Goal: Information Seeking & Learning: Find specific fact

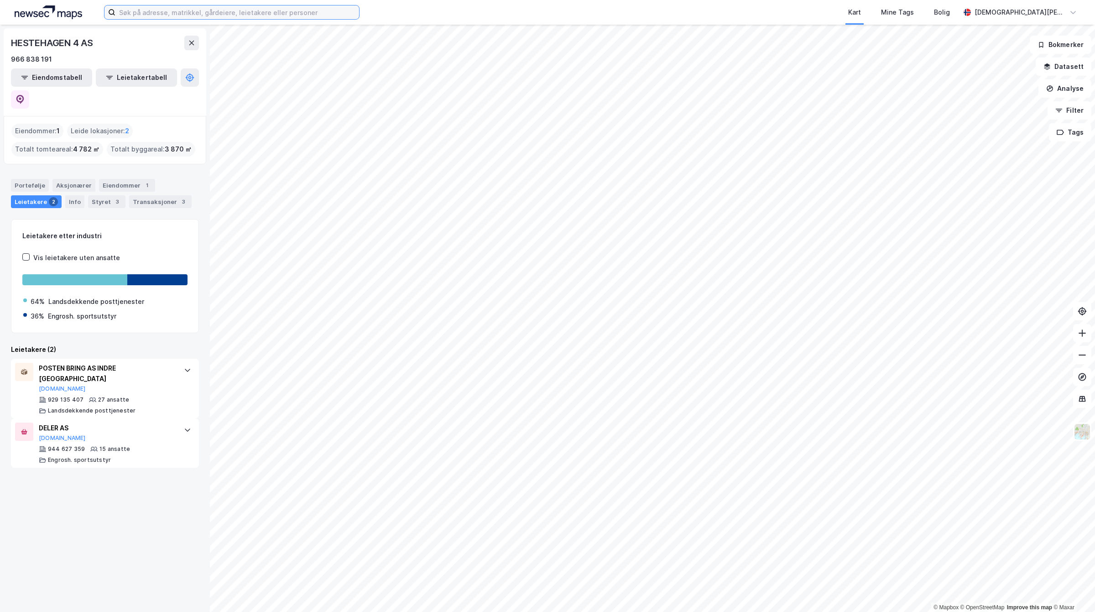
click at [158, 13] on input at bounding box center [237, 12] width 244 height 14
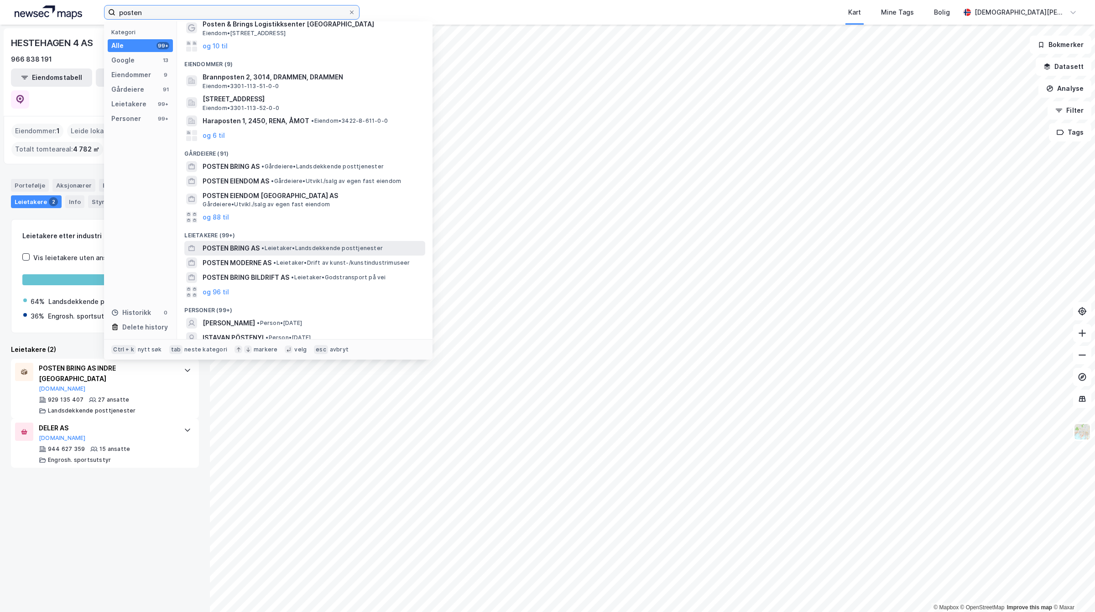
scroll to position [85, 0]
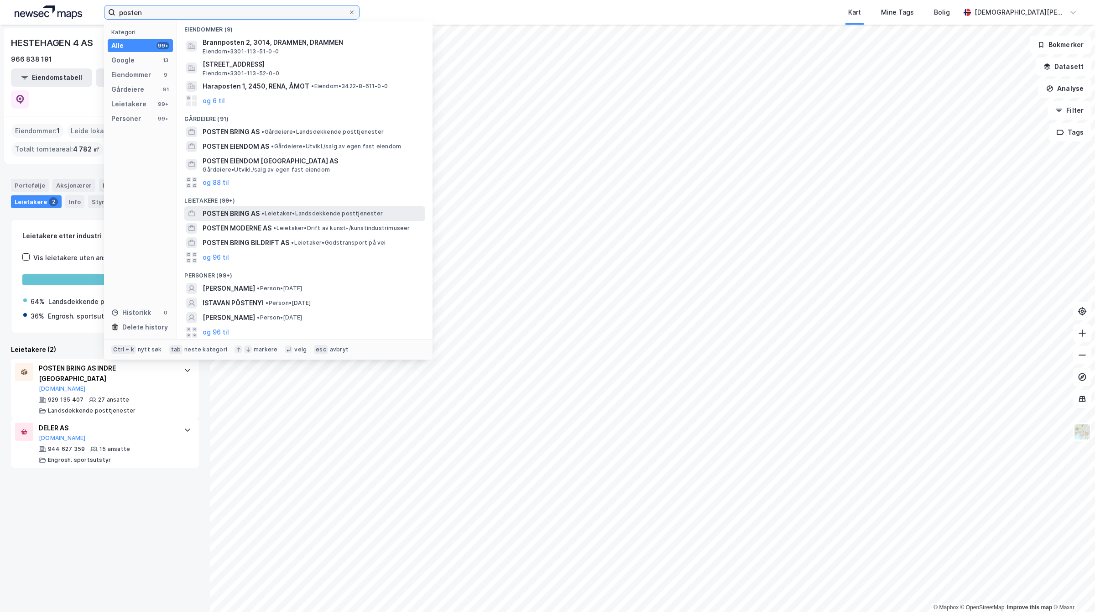
type input "posten"
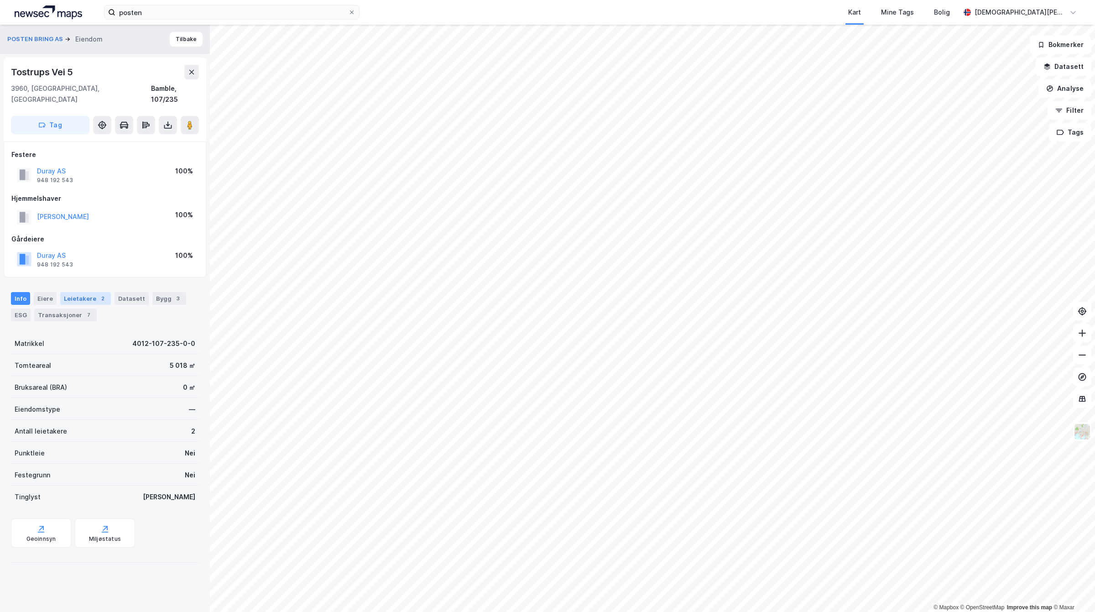
click at [99, 294] on div "2" at bounding box center [102, 298] width 9 height 9
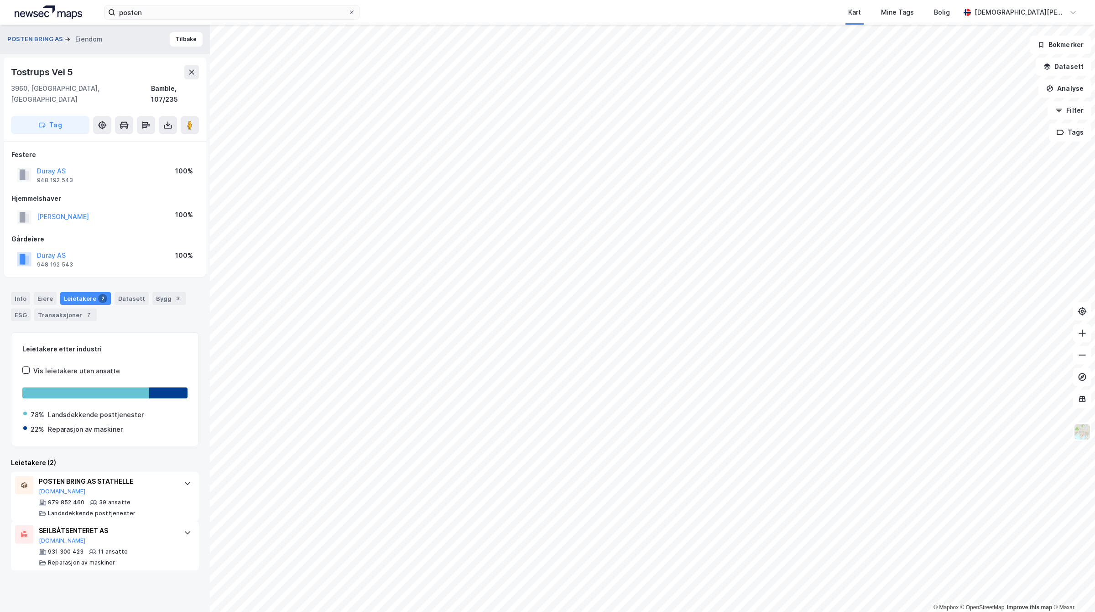
click at [51, 43] on button "POSTEN BRING AS" at bounding box center [35, 39] width 57 height 9
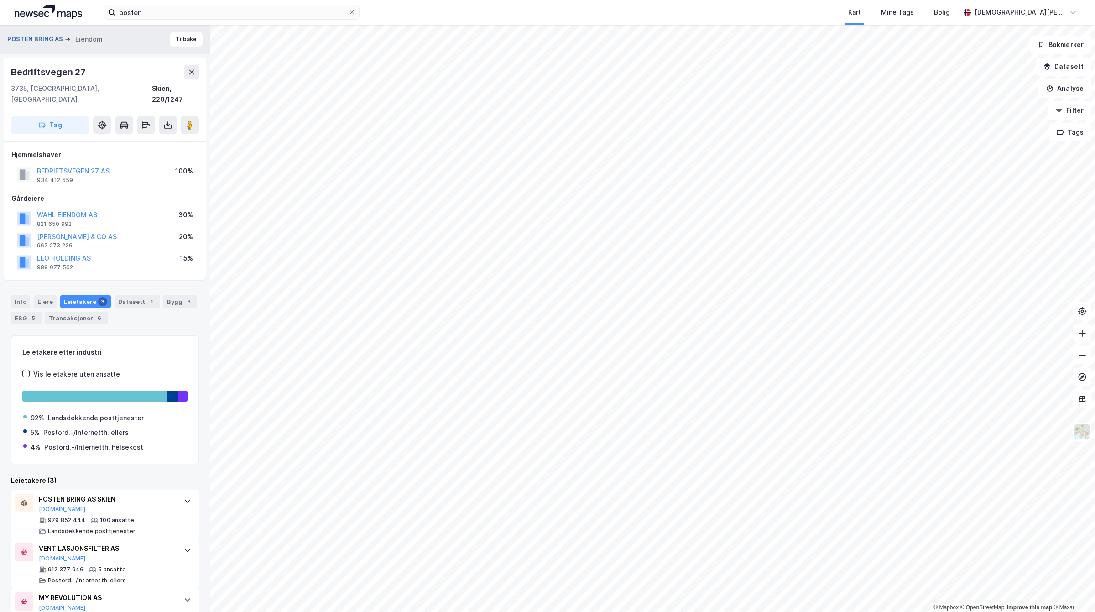
click at [39, 37] on button "POSTEN BRING AS" at bounding box center [35, 39] width 57 height 9
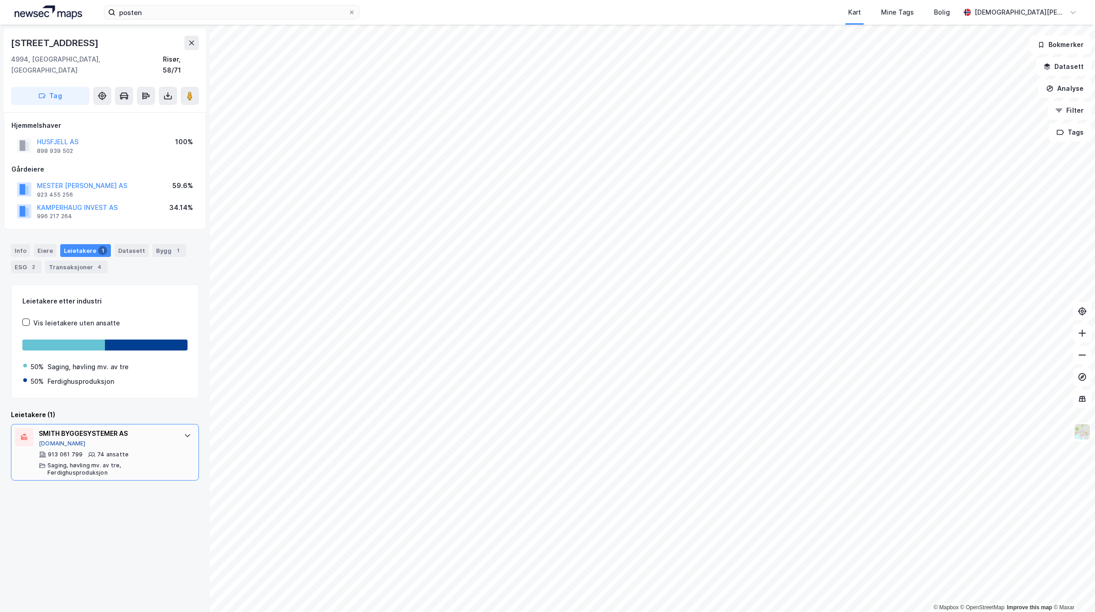
click at [55, 440] on button "[DOMAIN_NAME]" at bounding box center [62, 443] width 47 height 7
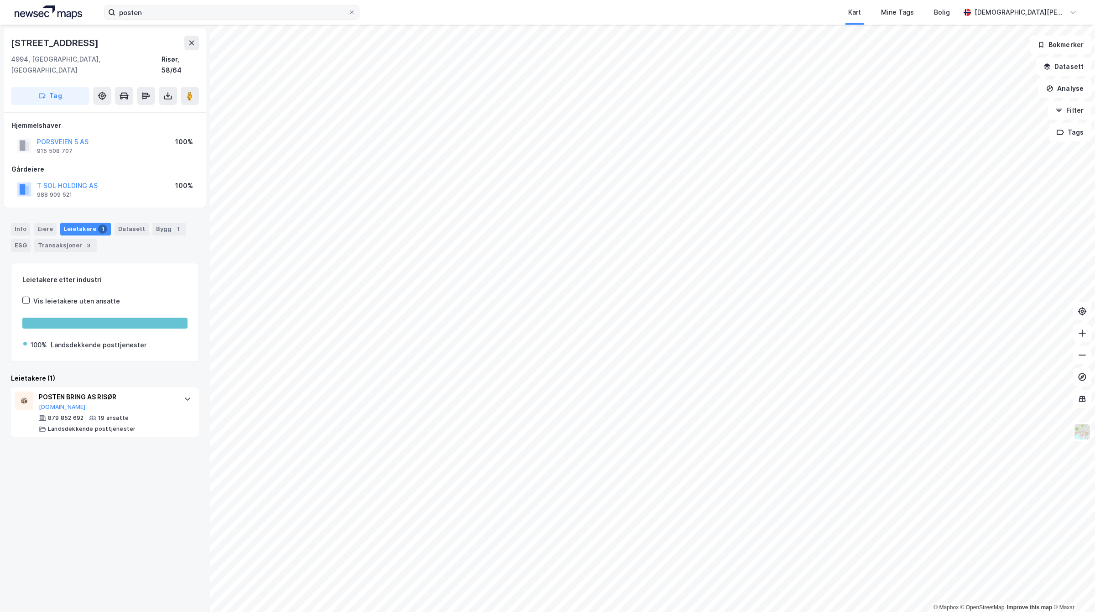
click at [153, 19] on label "posten" at bounding box center [232, 12] width 256 height 15
click at [153, 19] on input "posten" at bounding box center [231, 12] width 233 height 14
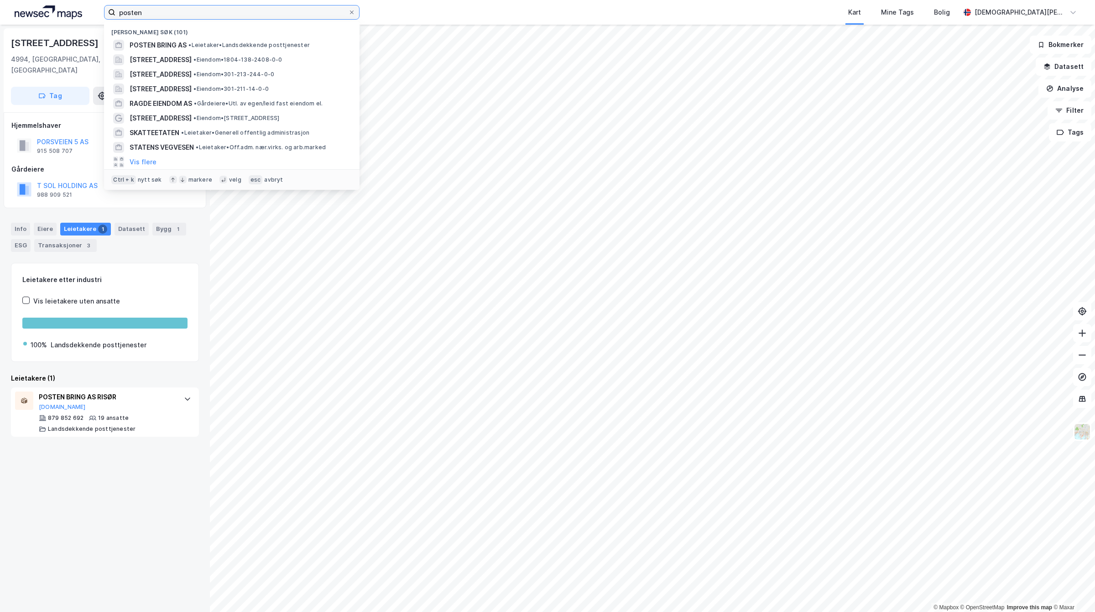
click at [158, 14] on input "posten" at bounding box center [231, 12] width 233 height 14
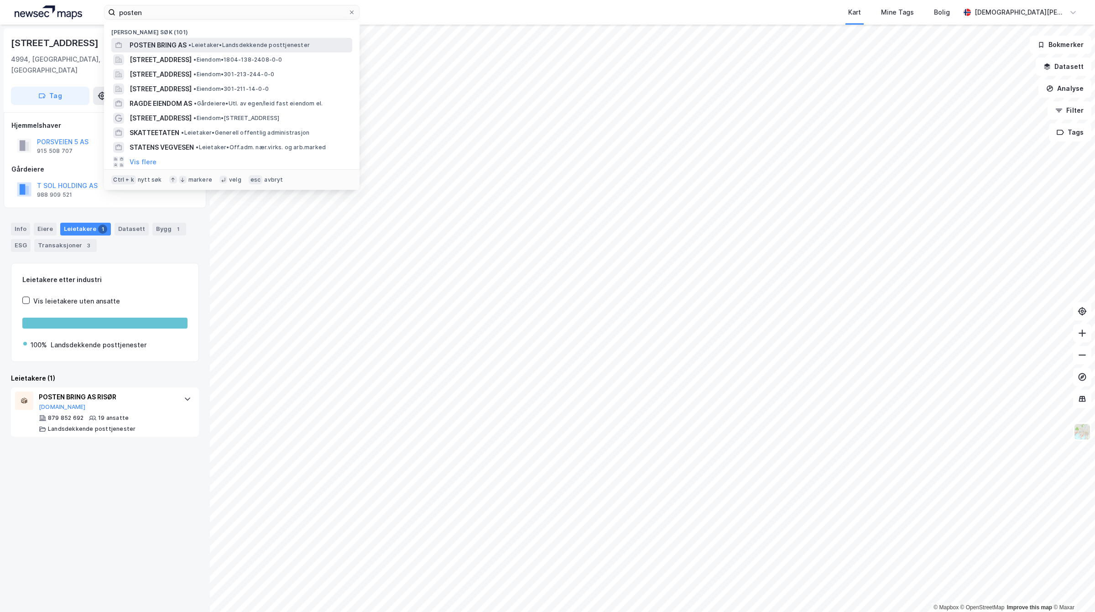
click at [167, 49] on span "POSTEN BRING AS" at bounding box center [158, 45] width 57 height 11
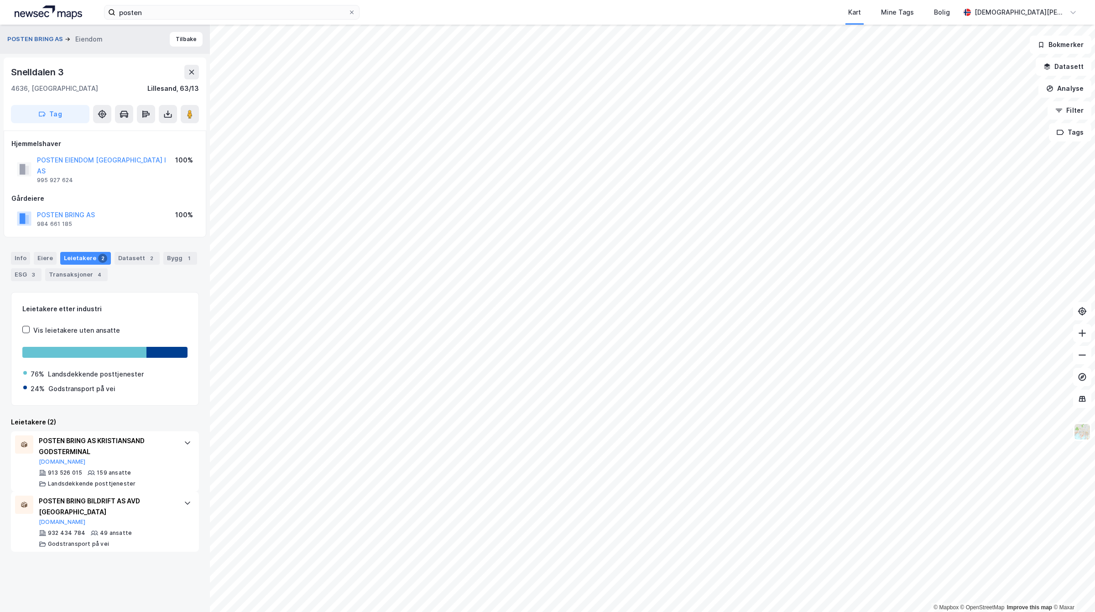
click at [28, 42] on button "POSTEN BRING AS" at bounding box center [35, 39] width 57 height 9
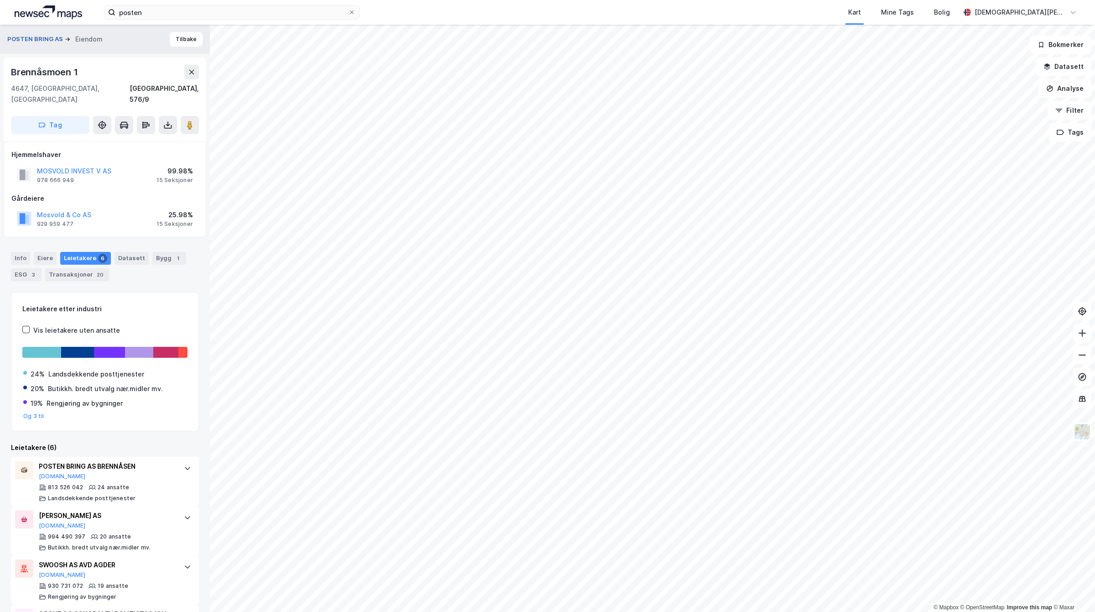
click at [32, 39] on button "POSTEN BRING AS" at bounding box center [35, 39] width 57 height 9
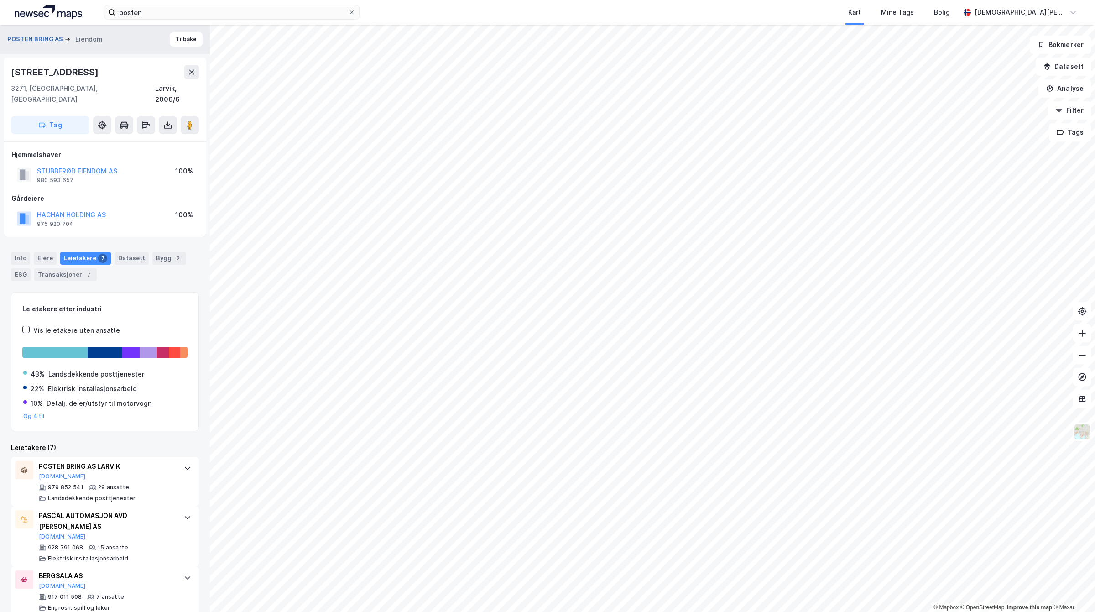
click at [54, 35] on button "POSTEN BRING AS" at bounding box center [35, 39] width 57 height 9
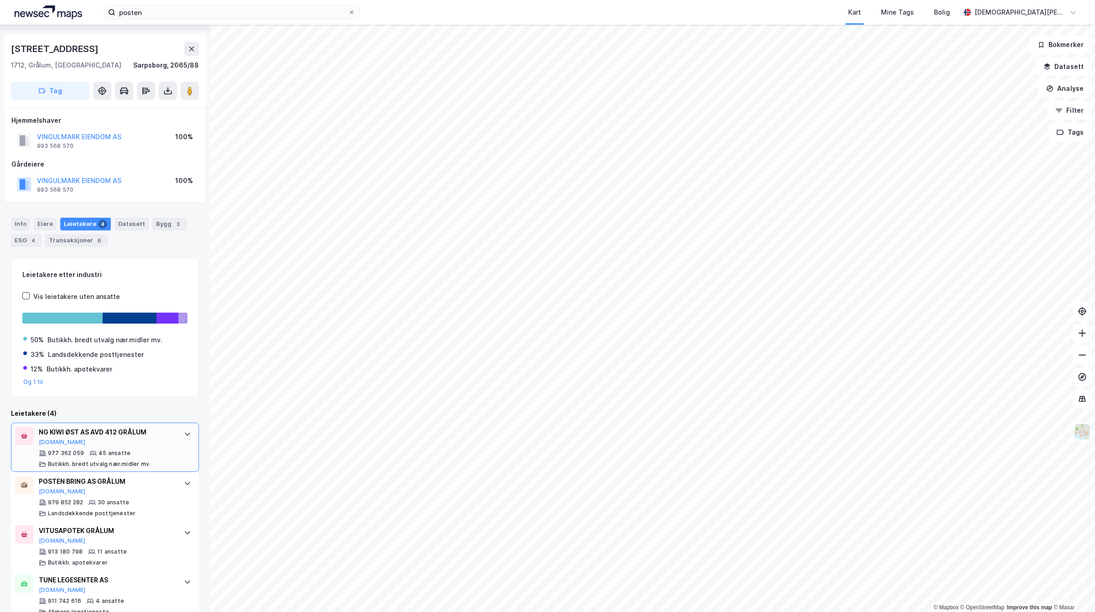
scroll to position [42, 0]
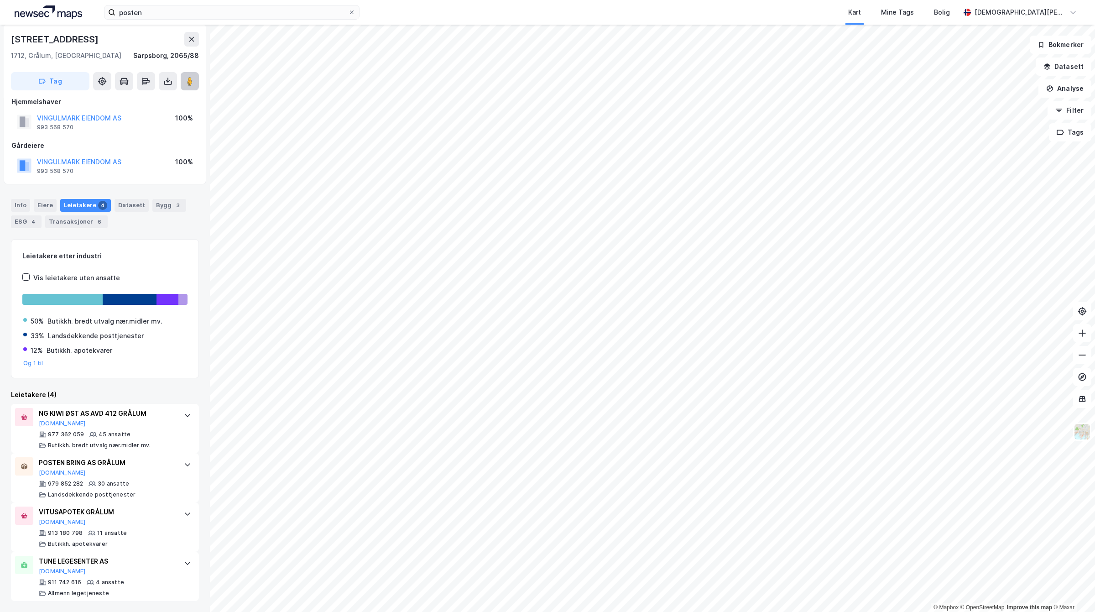
click at [197, 75] on button at bounding box center [190, 81] width 18 height 18
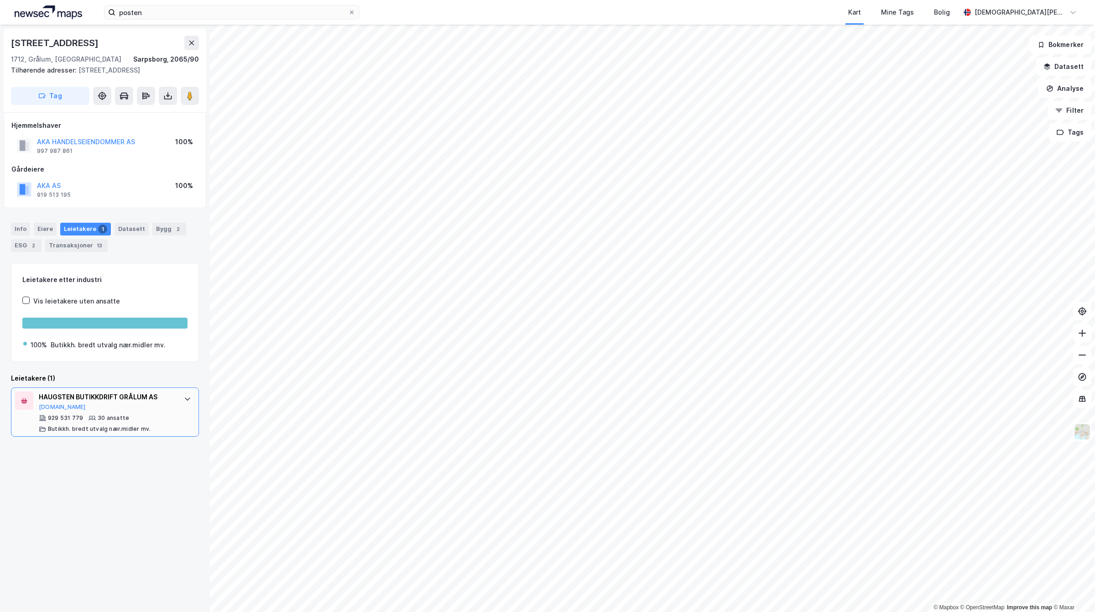
click at [46, 403] on div "HAUGSTEN BUTIKKDRIFT GRÅLUM AS [DOMAIN_NAME]" at bounding box center [107, 400] width 136 height 19
click at [49, 405] on button "[DOMAIN_NAME]" at bounding box center [62, 406] width 47 height 7
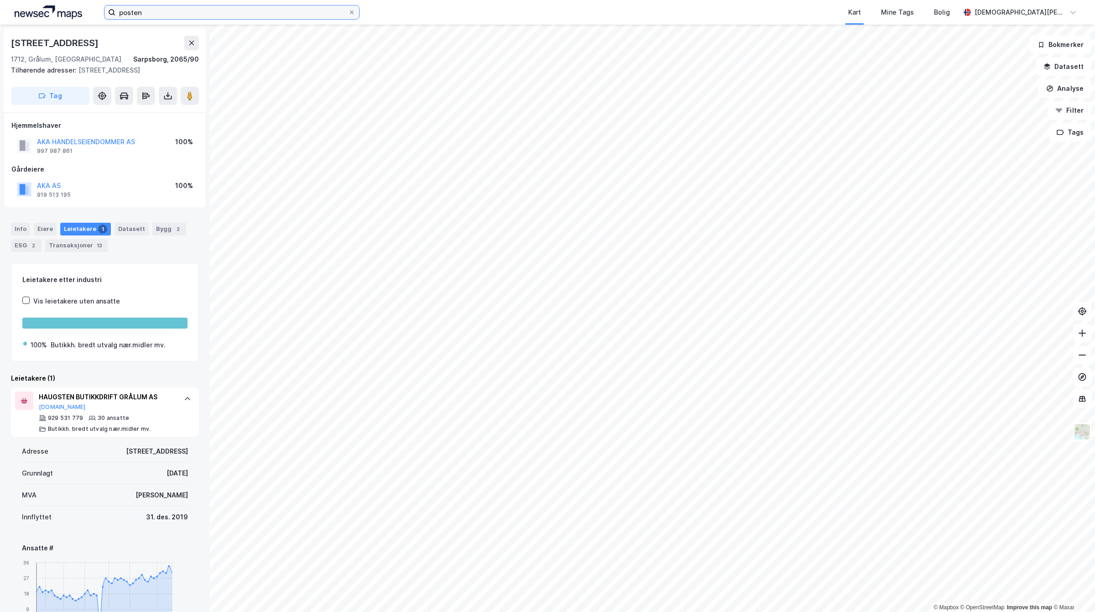
click at [162, 8] on input "posten" at bounding box center [231, 12] width 233 height 14
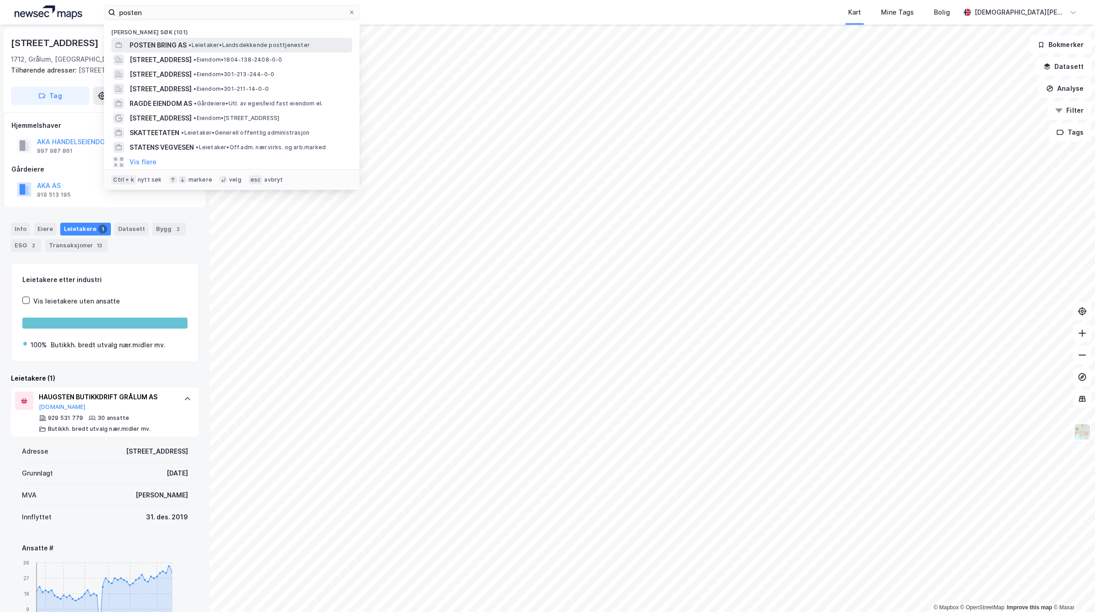
click at [174, 43] on span "POSTEN BRING AS" at bounding box center [158, 45] width 57 height 11
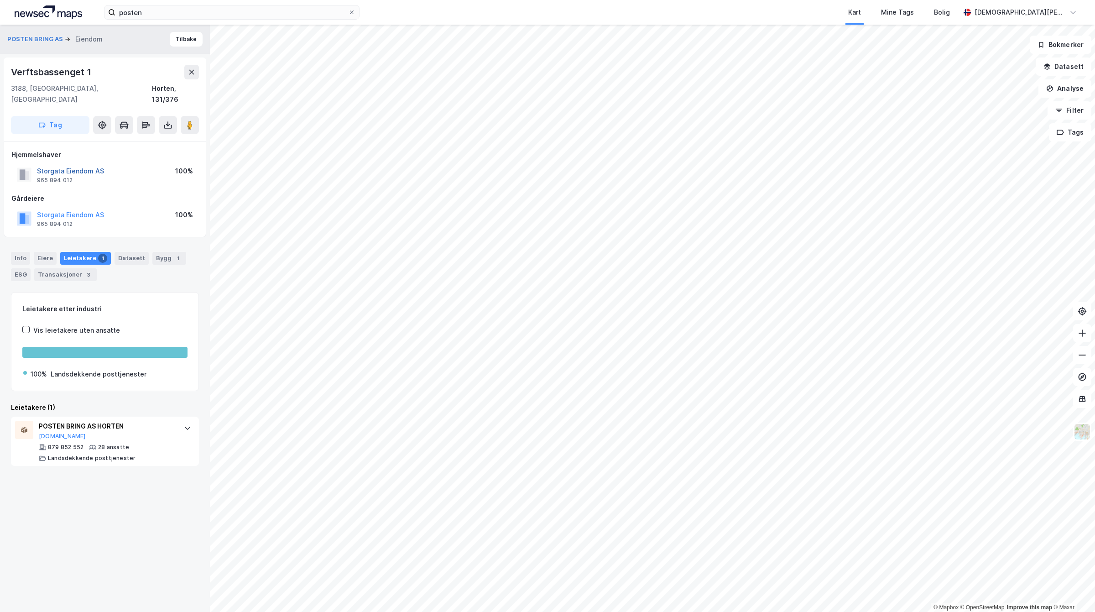
click at [0, 0] on button "Storgata Eiendom AS" at bounding box center [0, 0] width 0 height 0
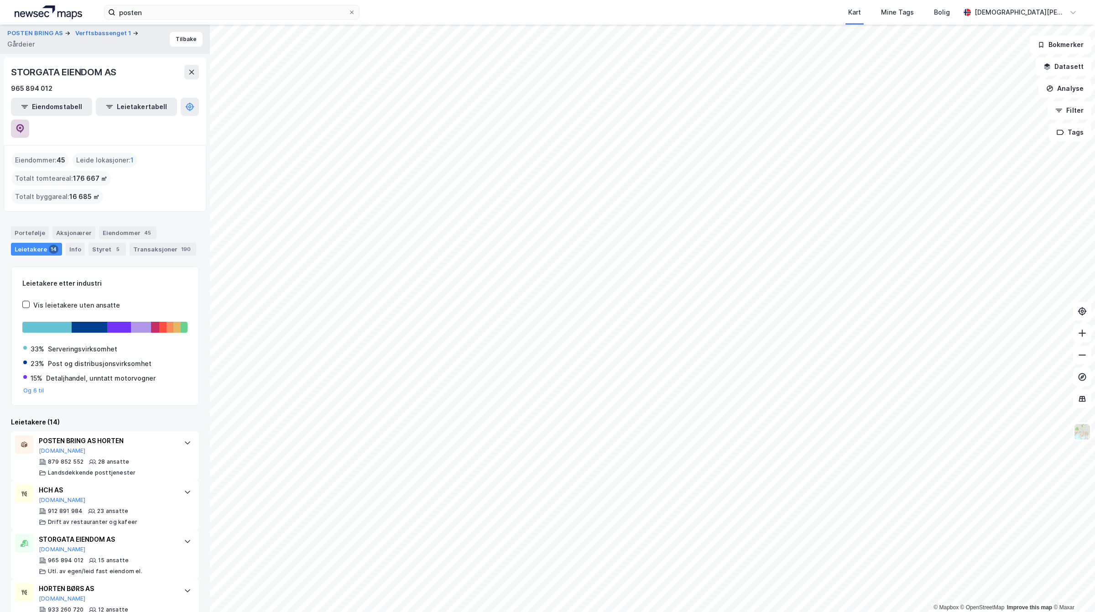
click at [29, 120] on button at bounding box center [20, 129] width 18 height 18
click at [40, 36] on button "POSTEN BRING AS" at bounding box center [35, 33] width 57 height 9
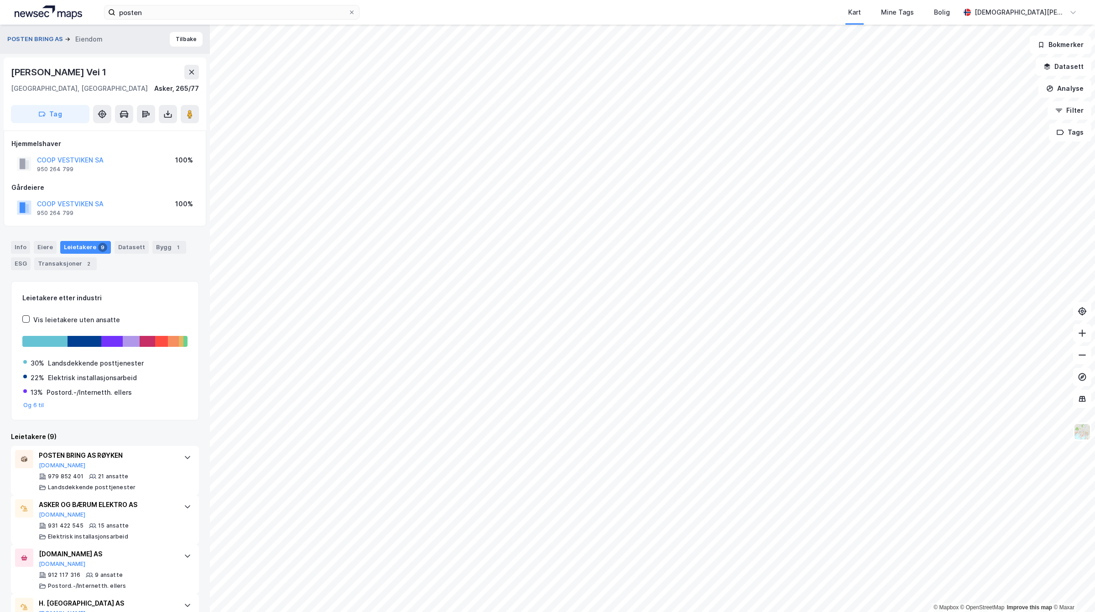
click at [37, 36] on button "POSTEN BRING AS" at bounding box center [35, 39] width 57 height 9
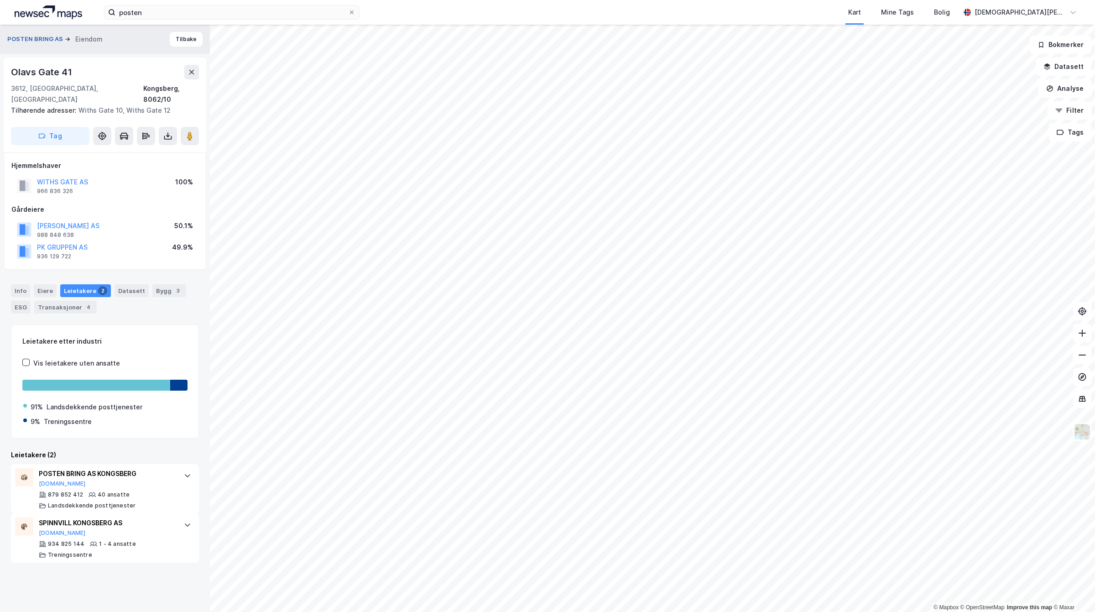
click at [42, 43] on button "POSTEN BRING AS" at bounding box center [35, 39] width 57 height 9
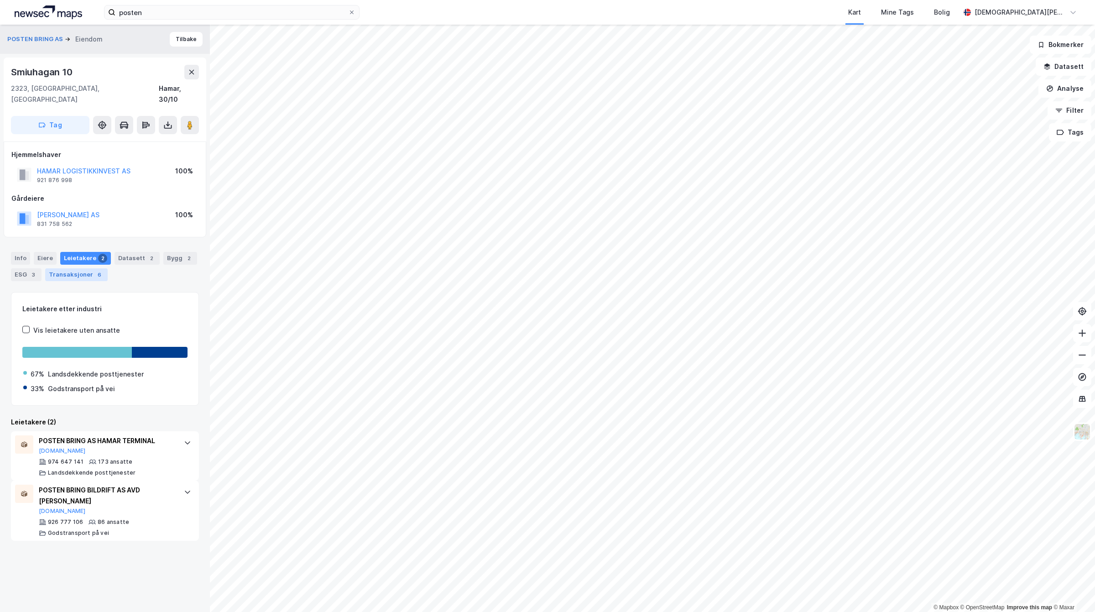
click at [81, 268] on div "Transaksjoner 6" at bounding box center [76, 274] width 63 height 13
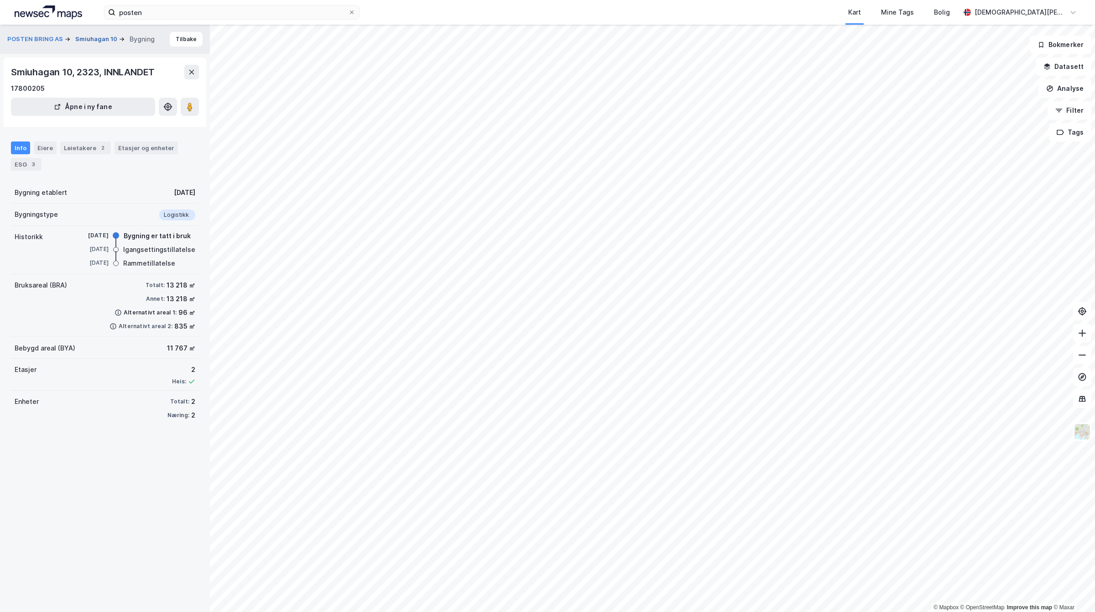
click at [96, 36] on button "Smiuhagan 10" at bounding box center [97, 39] width 44 height 9
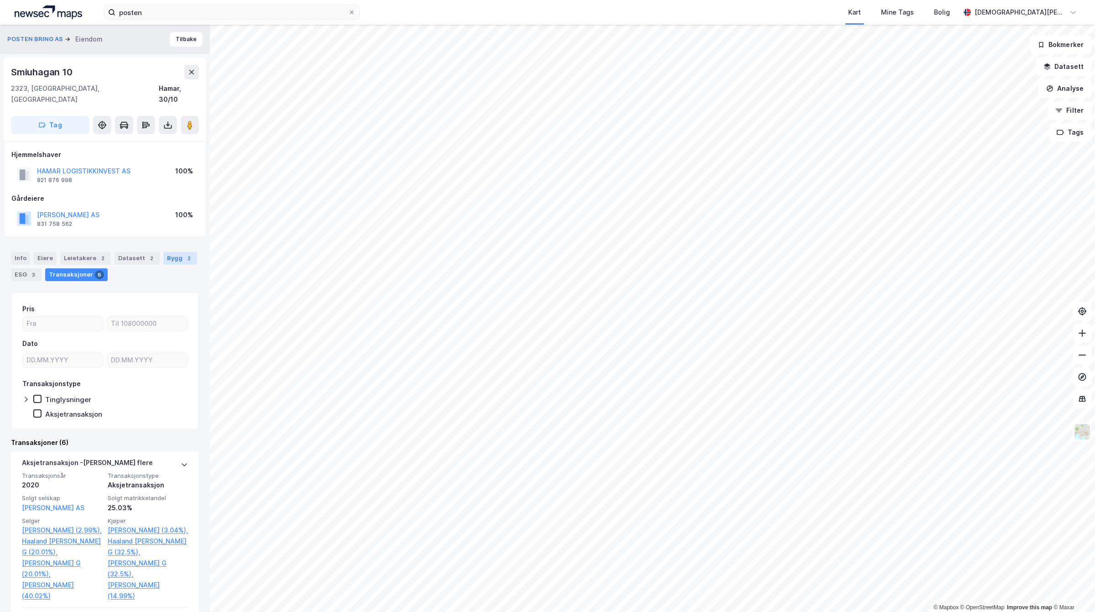
click at [169, 252] on div "Bygg 2" at bounding box center [180, 258] width 34 height 13
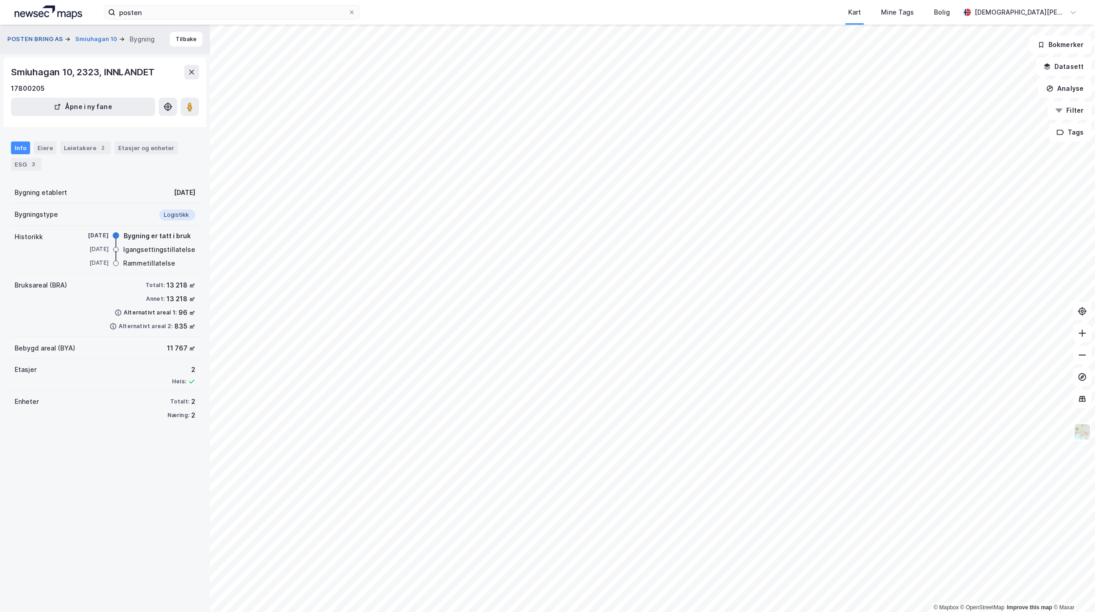
click at [41, 39] on button "POSTEN BRING AS" at bounding box center [35, 39] width 57 height 9
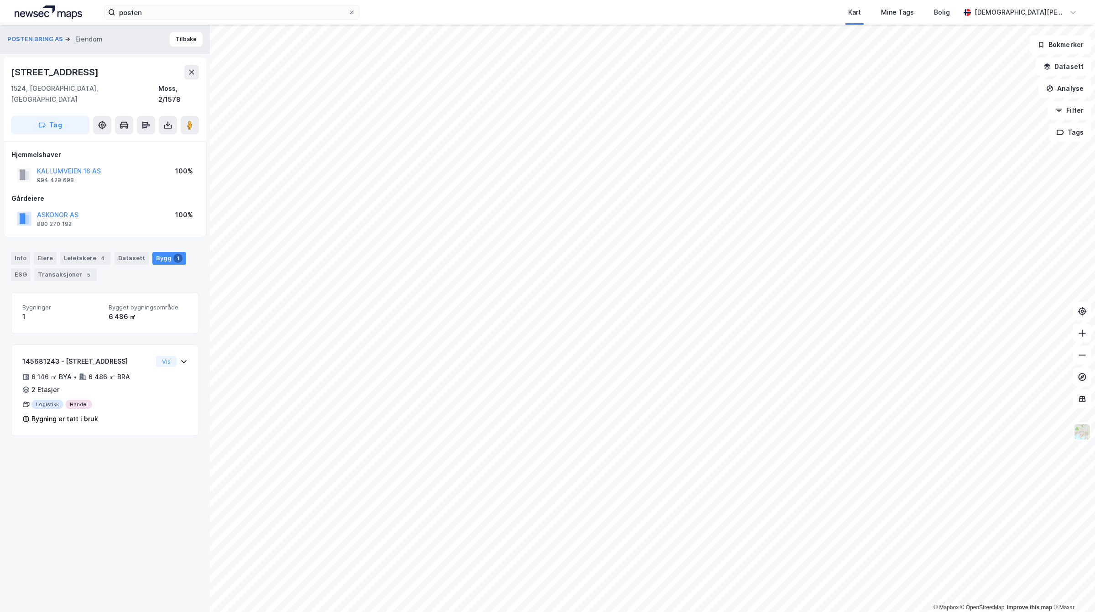
click at [74, 241] on div "Info [PERSON_NAME] 4 Datasett Bygg 1 ESG Transaksjoner 5" at bounding box center [105, 263] width 210 height 44
click at [76, 252] on div "Leietakere 4" at bounding box center [85, 258] width 51 height 13
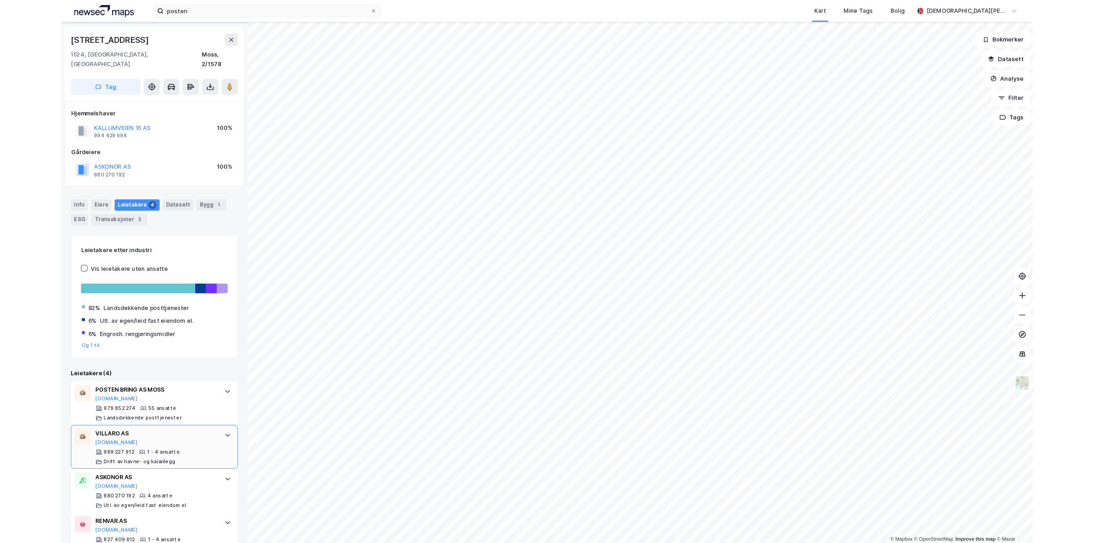
scroll to position [42, 0]
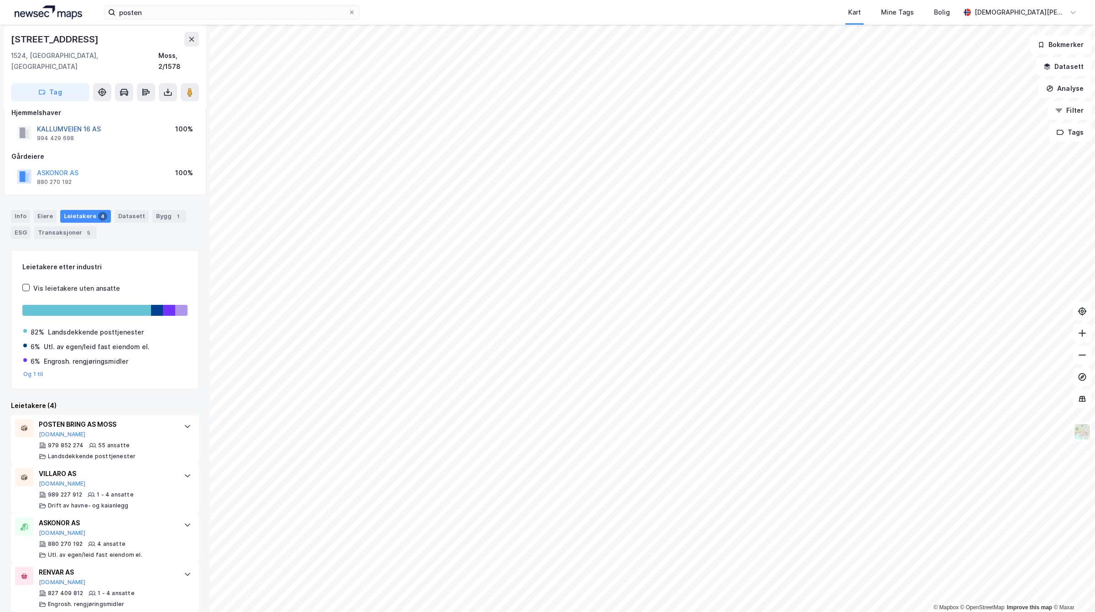
click at [0, 0] on button "KALLUMVEIEN 16 AS" at bounding box center [0, 0] width 0 height 0
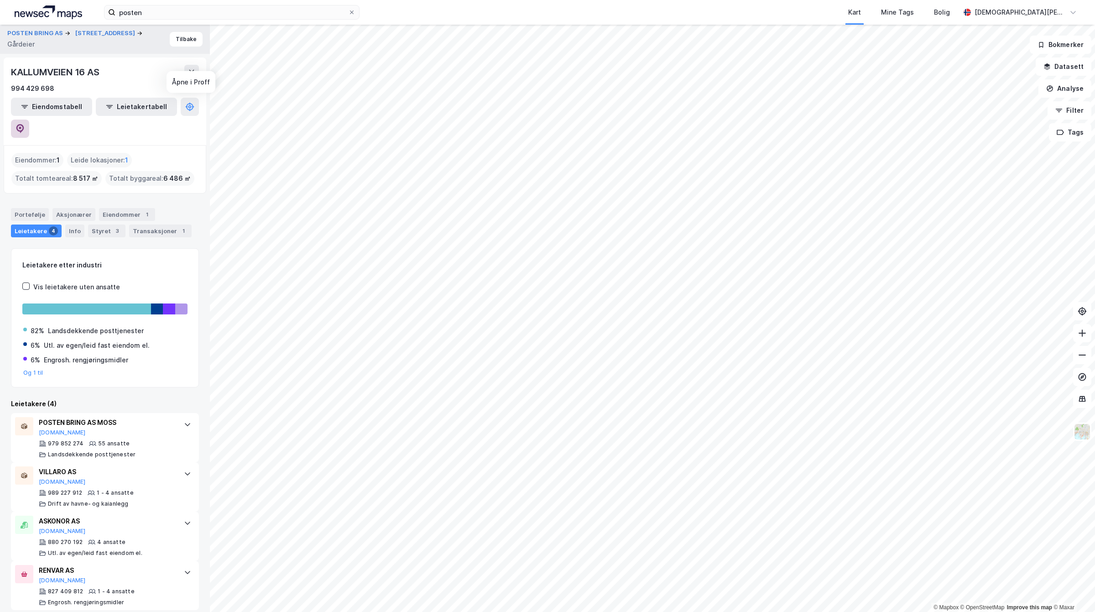
click at [29, 120] on button at bounding box center [20, 129] width 18 height 18
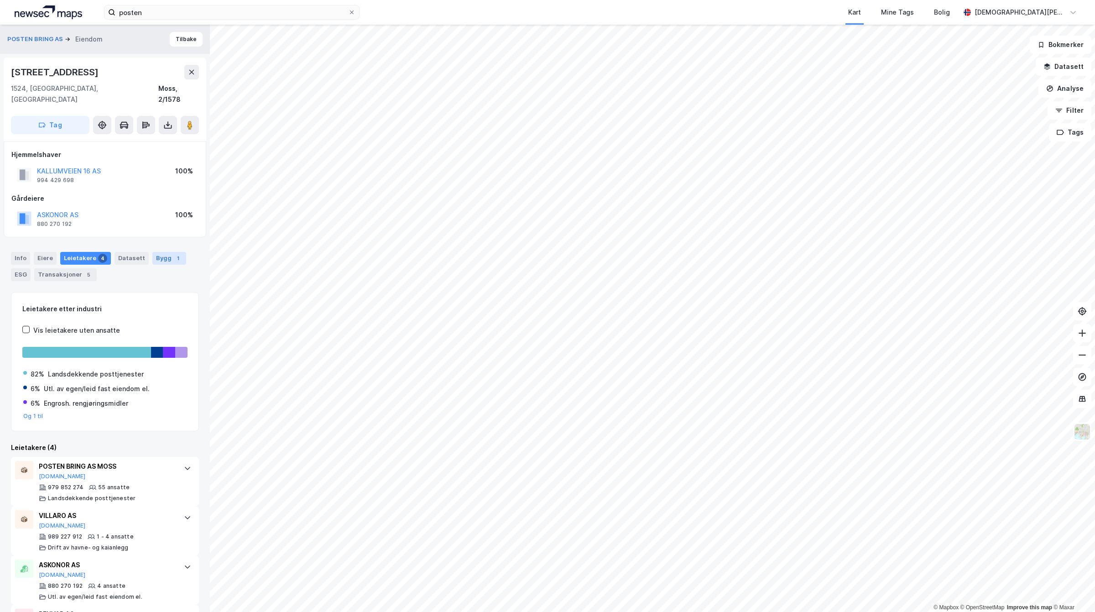
click at [161, 252] on div "Bygg 1" at bounding box center [169, 258] width 34 height 13
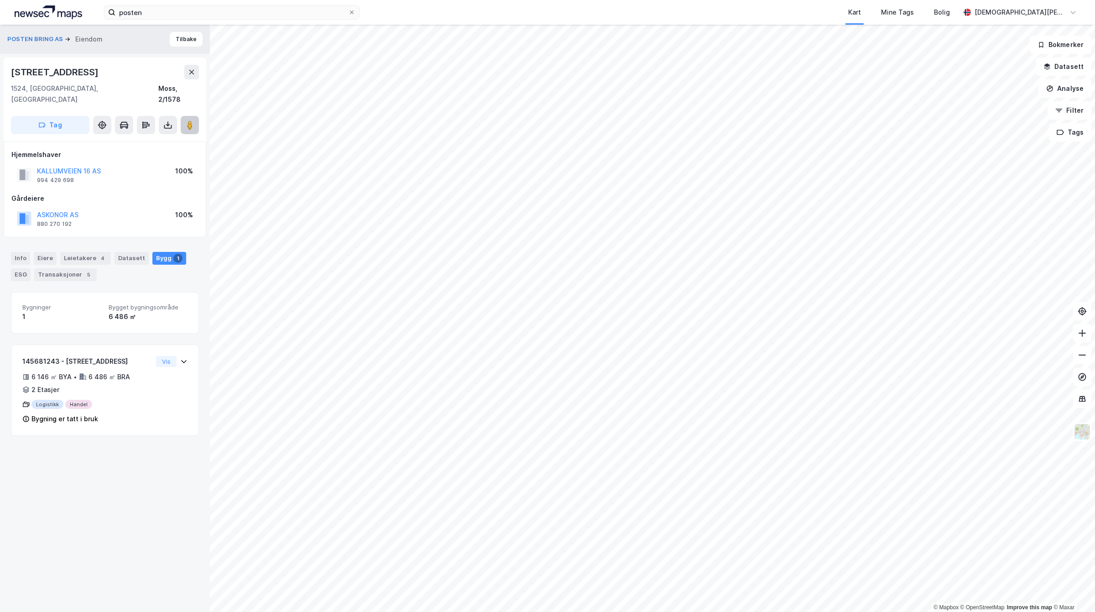
click at [198, 116] on button at bounding box center [190, 125] width 18 height 18
click at [42, 42] on button "POSTEN BRING AS" at bounding box center [35, 39] width 57 height 9
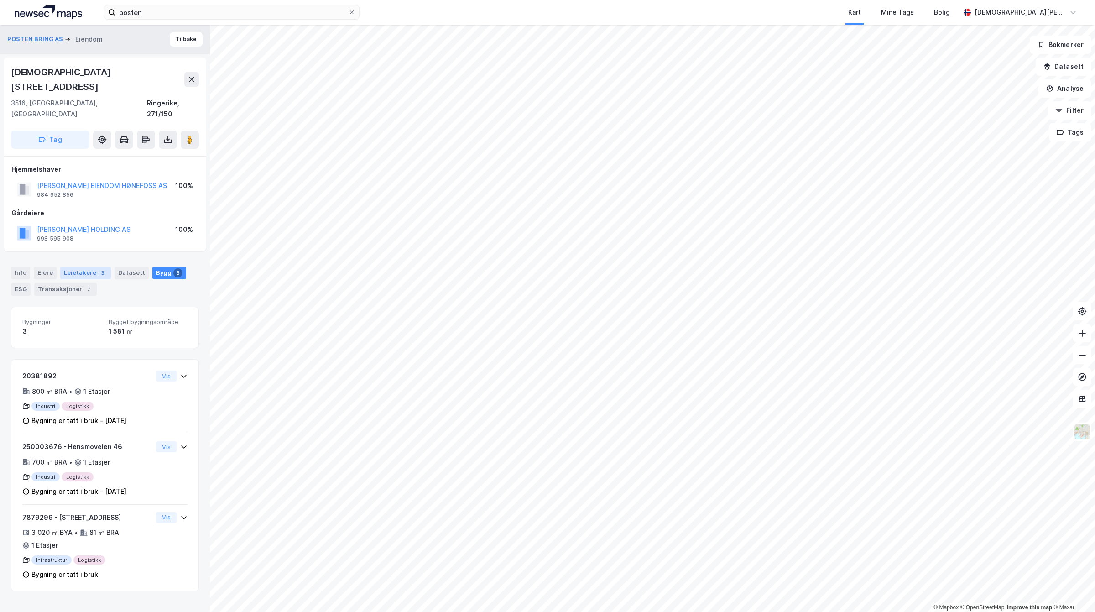
click at [84, 266] on div "Leietakere 3" at bounding box center [85, 272] width 51 height 13
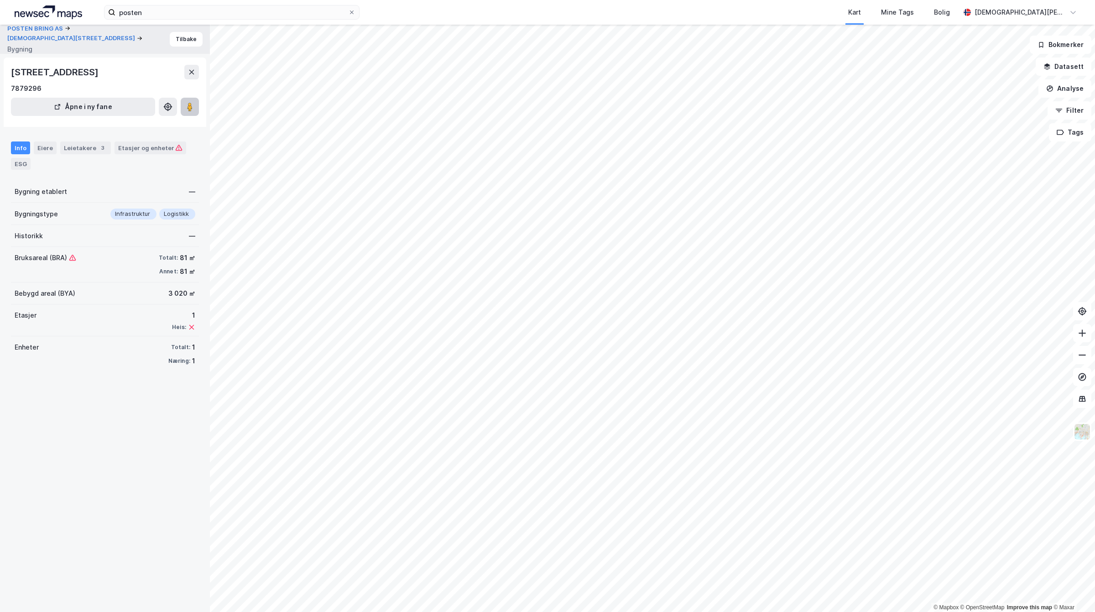
click at [188, 101] on button at bounding box center [190, 107] width 18 height 18
click at [26, 33] on button "POSTEN BRING AS" at bounding box center [35, 28] width 57 height 9
